Goal: Information Seeking & Learning: Learn about a topic

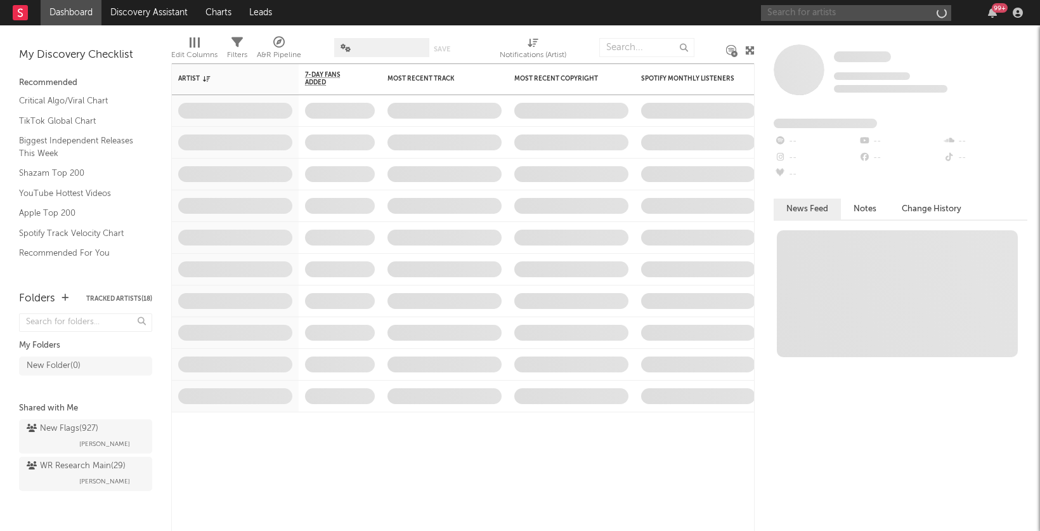
click at [782, 13] on input "text" at bounding box center [856, 13] width 190 height 16
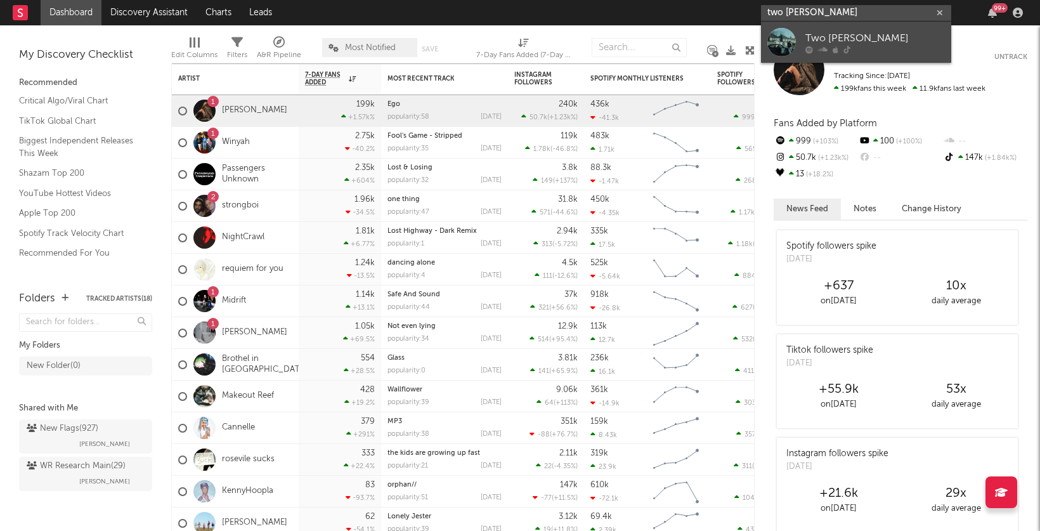
type input "two [PERSON_NAME]"
click at [803, 35] on link "Two [PERSON_NAME]" at bounding box center [856, 42] width 190 height 41
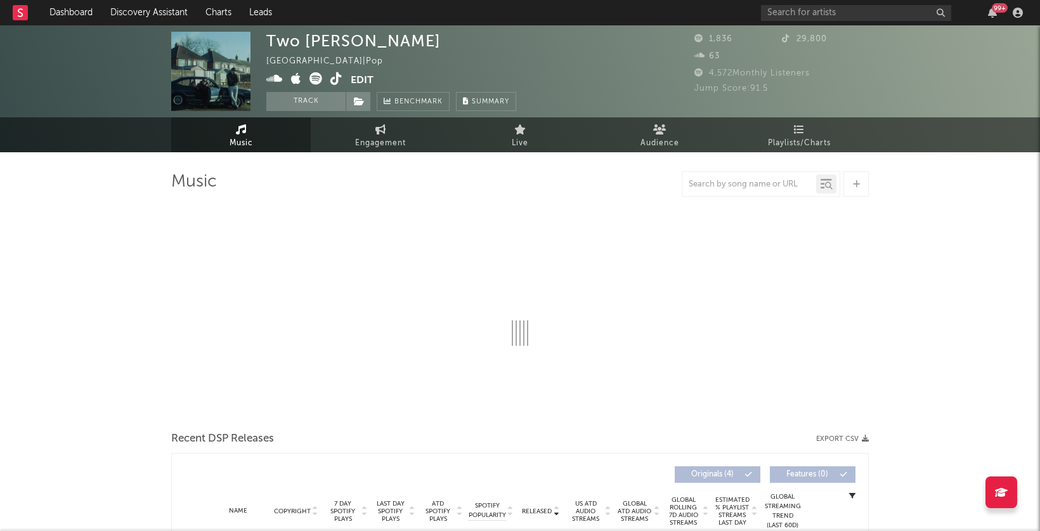
select select "1w"
